Goal: Navigation & Orientation: Find specific page/section

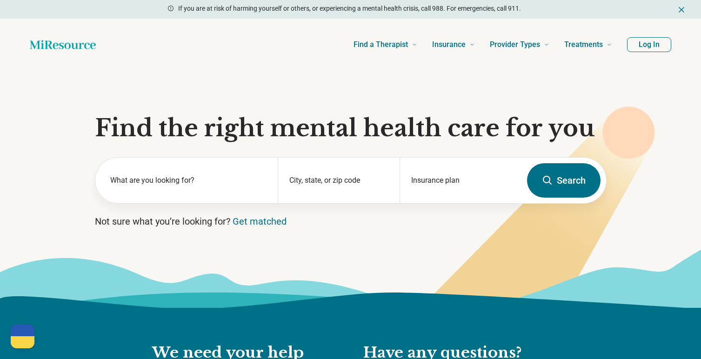
click at [656, 41] on button "Log In" at bounding box center [649, 44] width 44 height 15
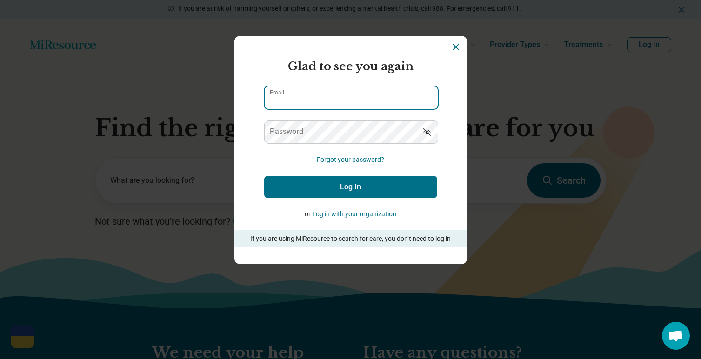
click at [383, 96] on input "Email" at bounding box center [351, 97] width 173 height 22
click at [428, 98] on input "Email" at bounding box center [351, 97] width 173 height 22
click at [425, 99] on input "Email" at bounding box center [351, 97] width 173 height 22
click at [319, 102] on input "Email" at bounding box center [351, 97] width 173 height 22
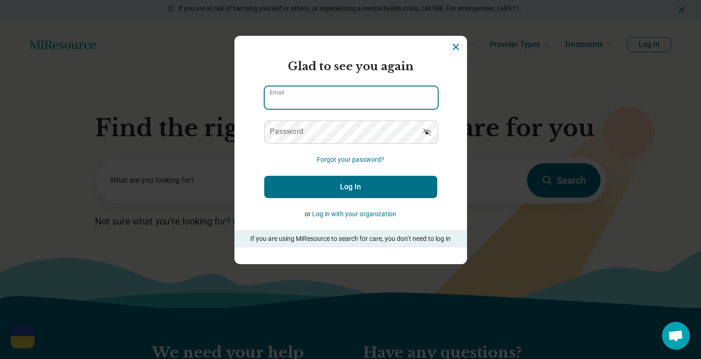
paste input "**********"
type input "**********"
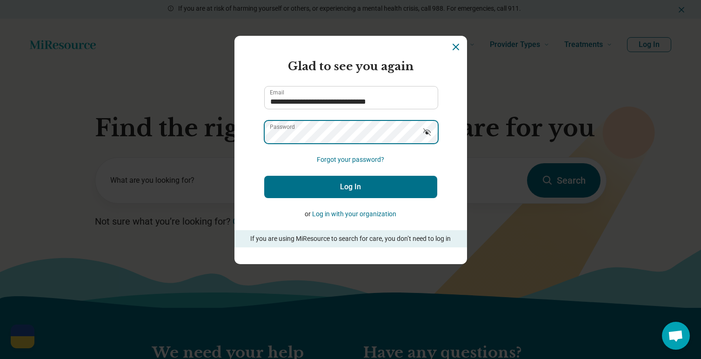
click at [264, 176] on button "Log In" at bounding box center [350, 187] width 173 height 22
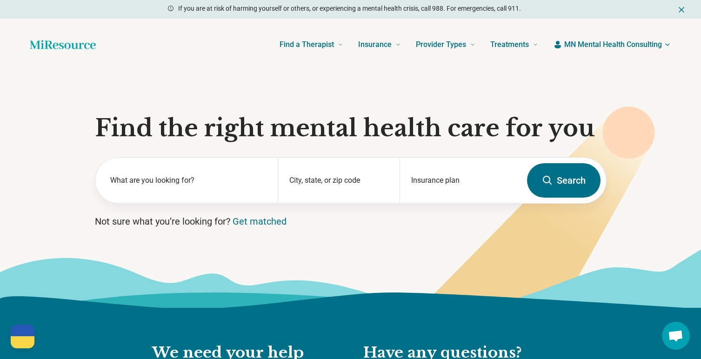
click at [634, 45] on span "MN Mental Health Consulting" at bounding box center [613, 44] width 98 height 11
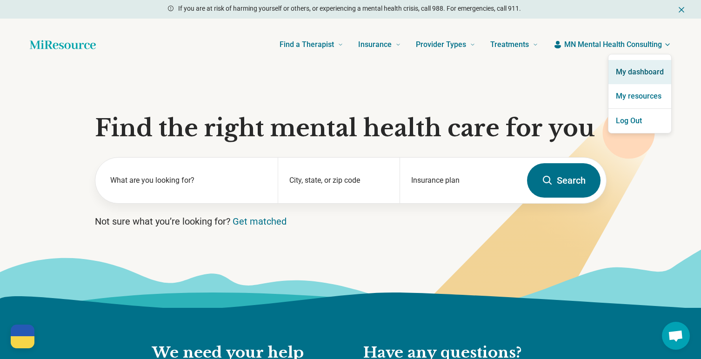
click at [633, 70] on link "My dashboard" at bounding box center [639, 72] width 63 height 24
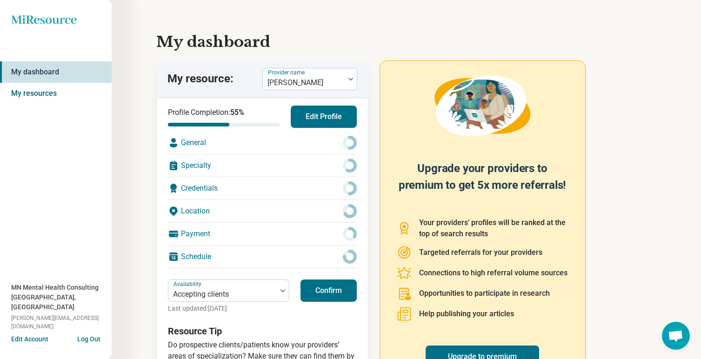
click at [57, 95] on link "My resources" at bounding box center [56, 93] width 112 height 21
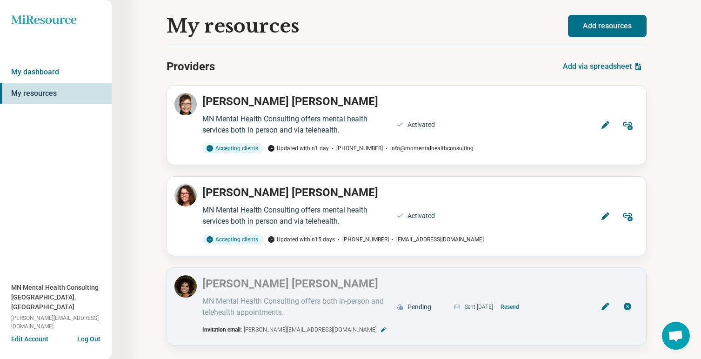
click at [32, 341] on button "Edit Account" at bounding box center [29, 339] width 37 height 10
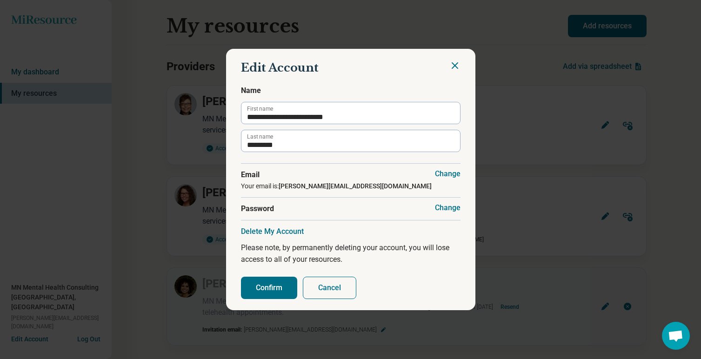
click at [331, 290] on button "Cancel" at bounding box center [329, 288] width 53 height 22
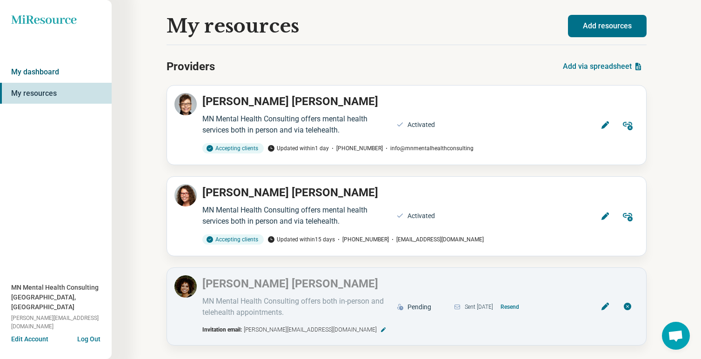
click at [36, 78] on link "My dashboard" at bounding box center [56, 71] width 112 height 21
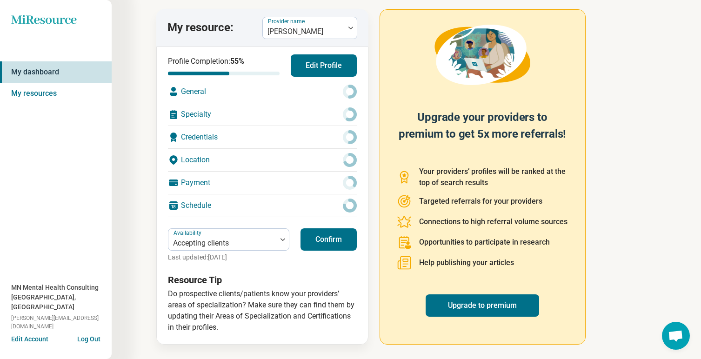
scroll to position [52, 0]
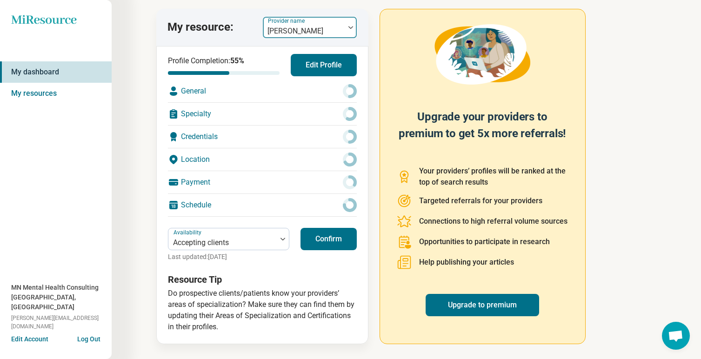
click at [344, 24] on div "[PERSON_NAME]" at bounding box center [304, 27] width 82 height 20
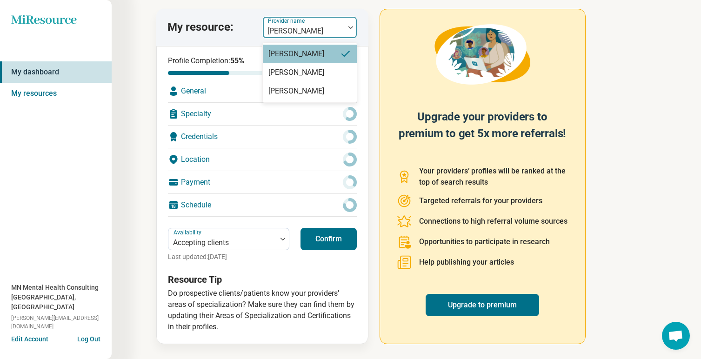
click at [344, 24] on div "[PERSON_NAME]" at bounding box center [304, 27] width 82 height 20
